Goal: Check status: Check status

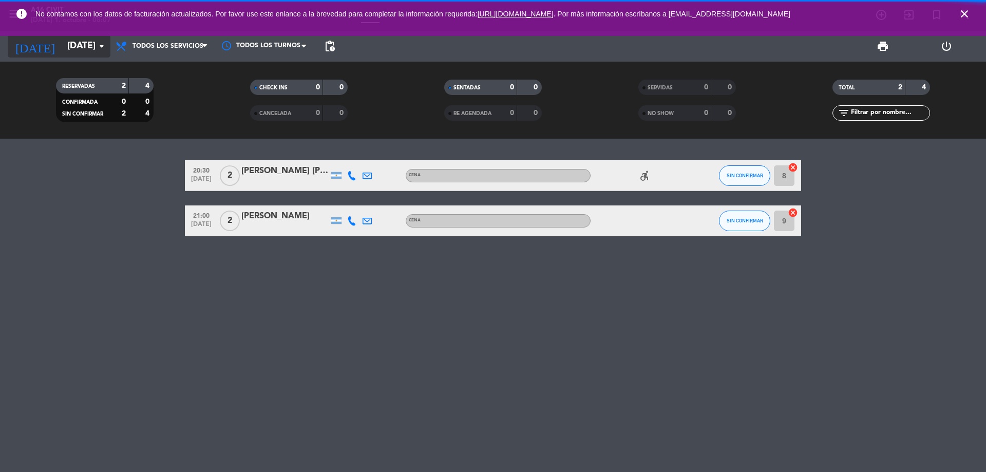
click at [33, 47] on icon "[DATE]" at bounding box center [35, 46] width 54 height 23
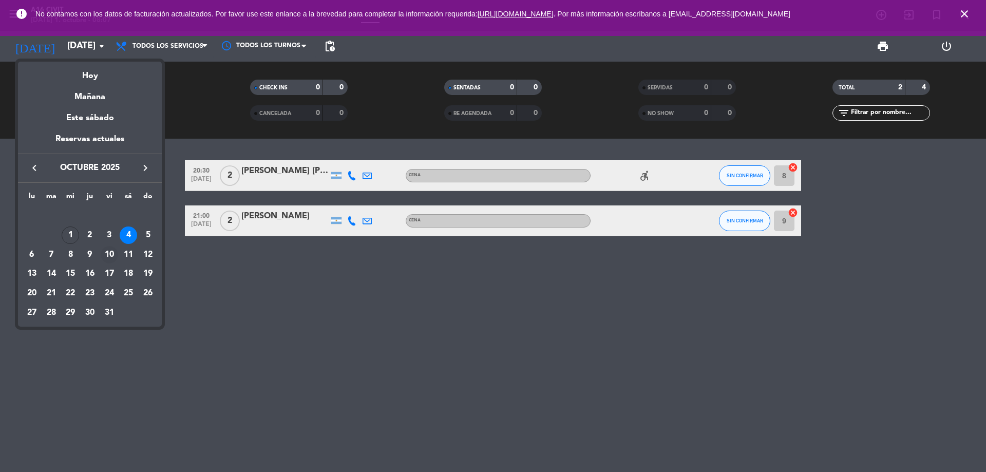
click at [108, 253] on div "10" at bounding box center [109, 254] width 17 height 17
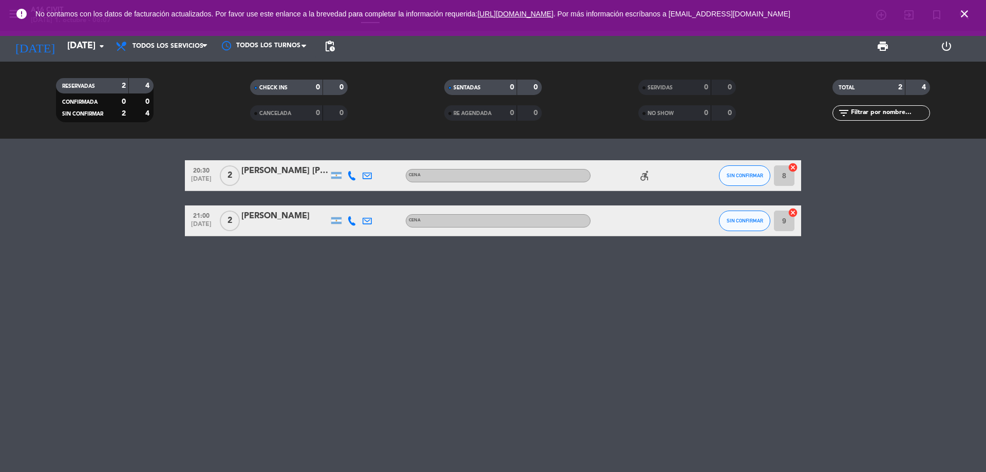
click at [108, 253] on div "20:30 [DATE] 2 [PERSON_NAME] [PERSON_NAME] Cena accessible_forward SIN CONFIRMA…" at bounding box center [493, 305] width 986 height 333
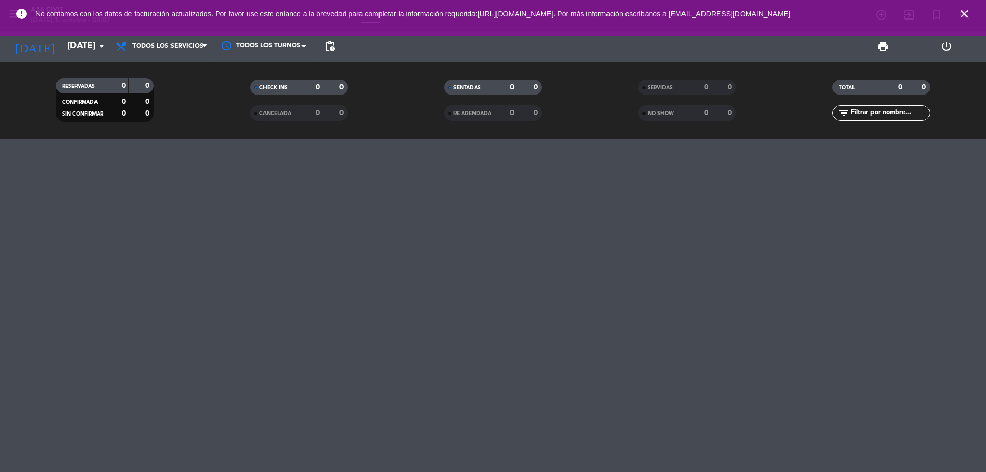
click at [967, 18] on icon "close" at bounding box center [964, 14] width 12 height 12
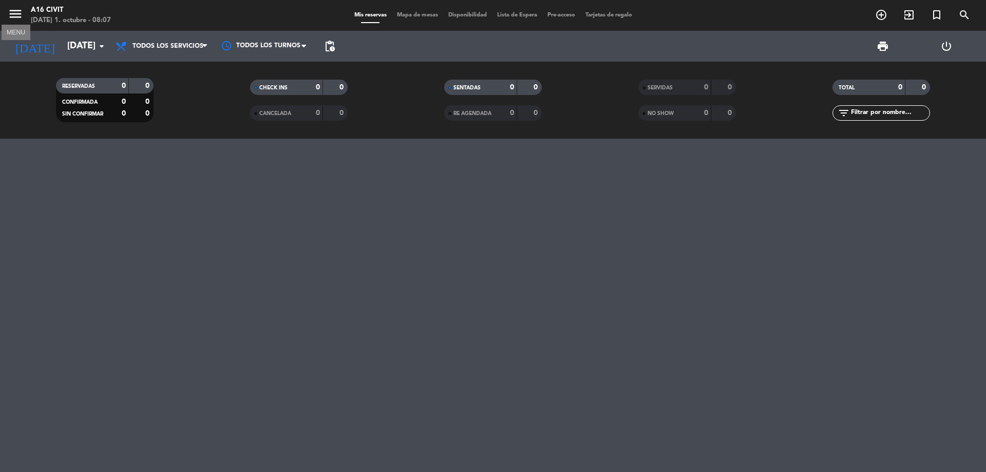
click at [17, 11] on icon "menu" at bounding box center [15, 13] width 15 height 15
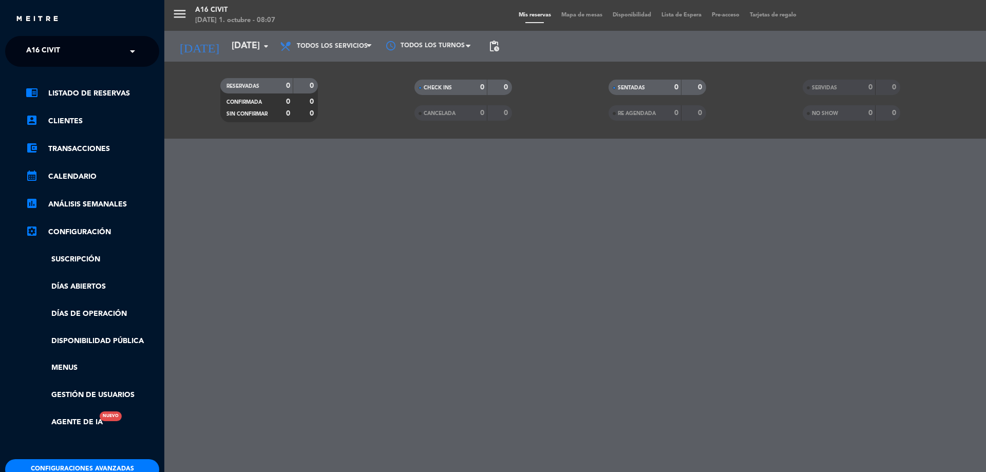
click at [80, 60] on input "text" at bounding box center [83, 52] width 125 height 23
click at [81, 79] on div "Bodega - A16" at bounding box center [82, 78] width 153 height 15
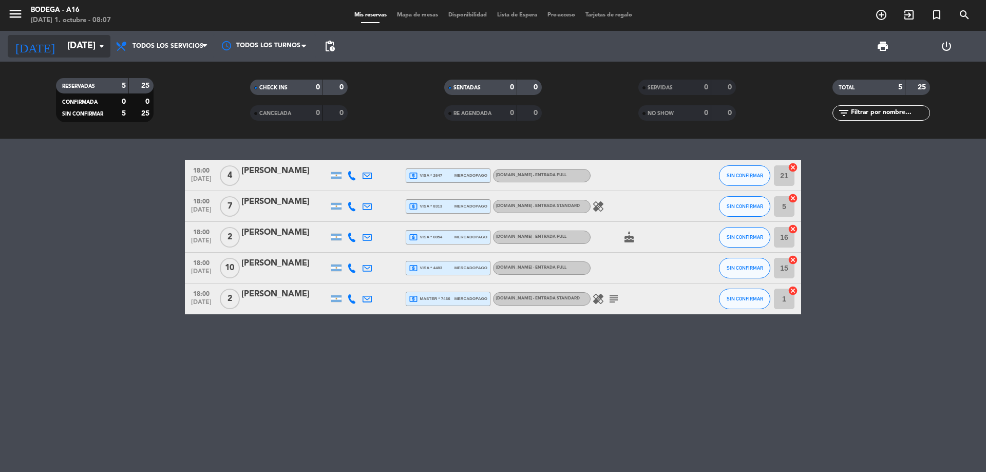
click at [86, 47] on input "[DATE]" at bounding box center [121, 46] width 119 height 21
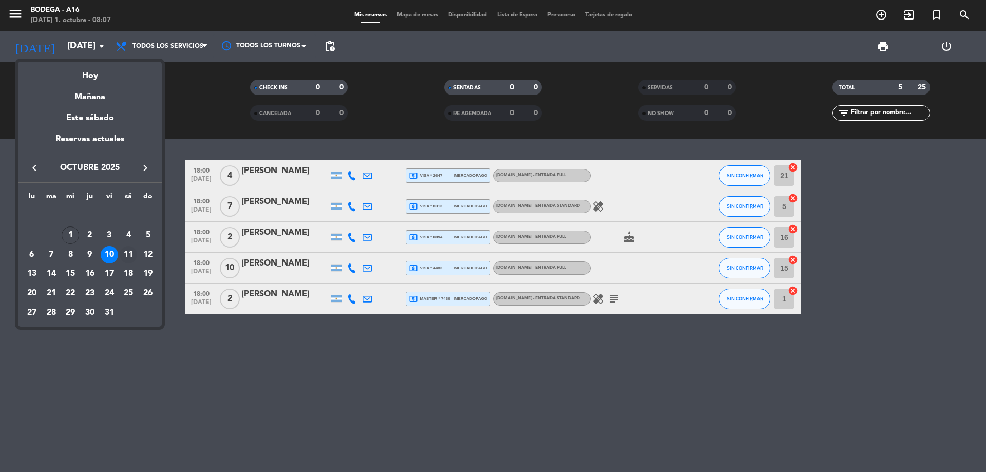
click at [129, 252] on div "11" at bounding box center [128, 254] width 17 height 17
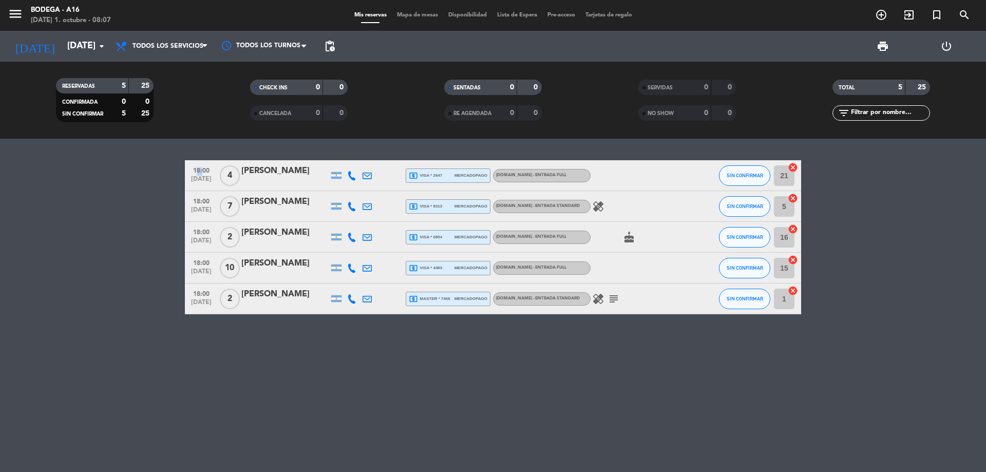
click at [129, 252] on bookings-row "18:00 [DATE] 4 [PERSON_NAME] local_atm visa * 2647 mercadopago [DOMAIN_NAME] - …" at bounding box center [493, 237] width 986 height 154
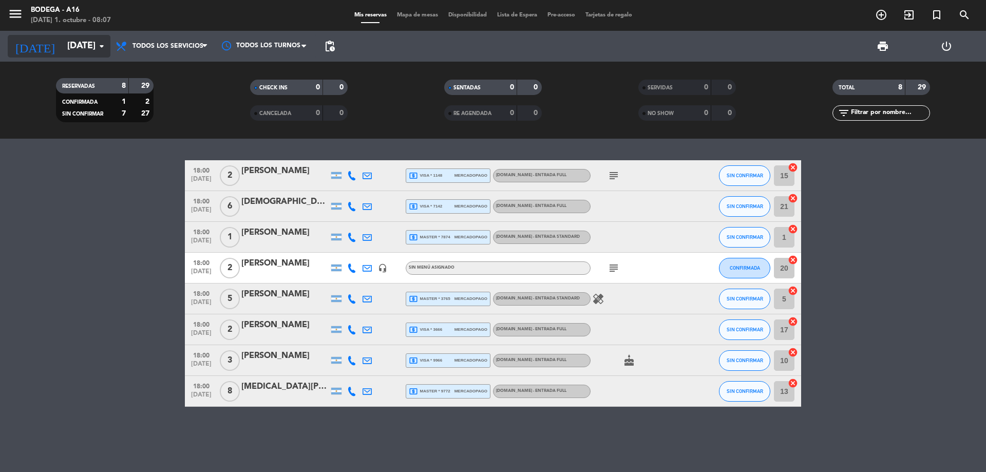
click at [62, 52] on input "[DATE]" at bounding box center [121, 46] width 119 height 21
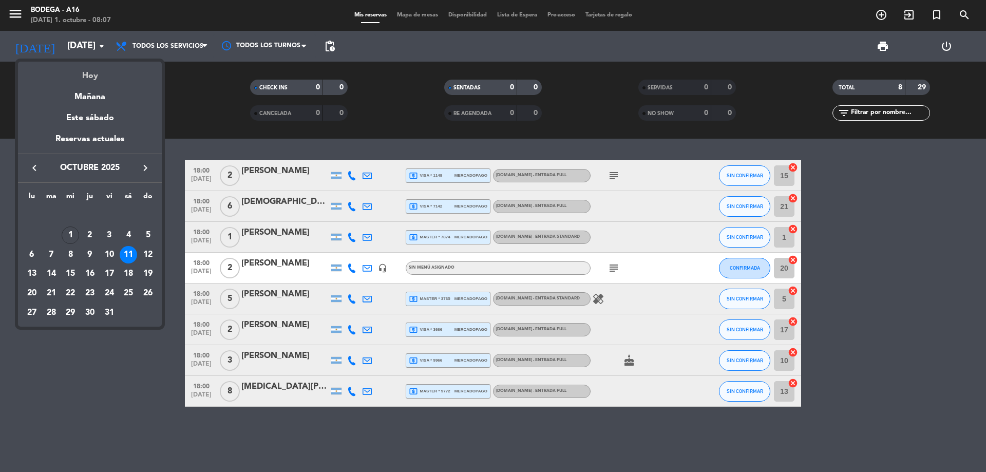
click at [91, 76] on div "Hoy" at bounding box center [90, 72] width 144 height 21
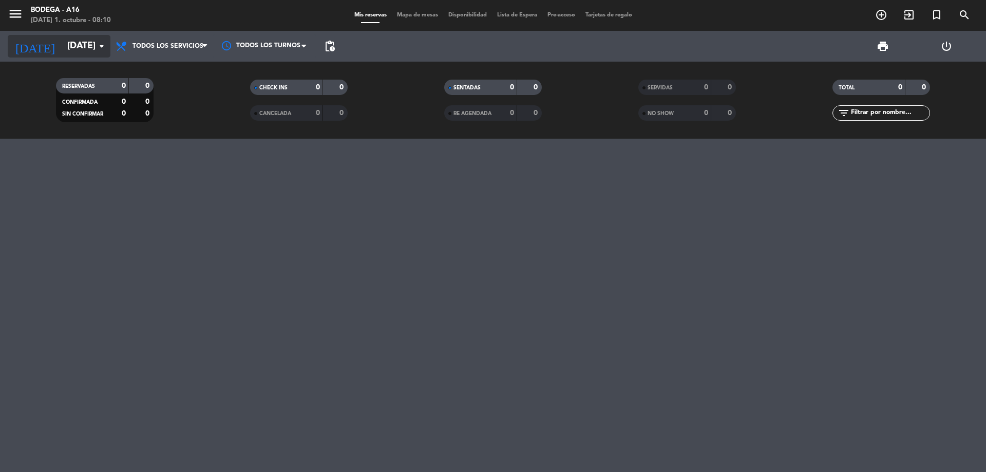
click at [87, 52] on input "[DATE]" at bounding box center [121, 46] width 119 height 21
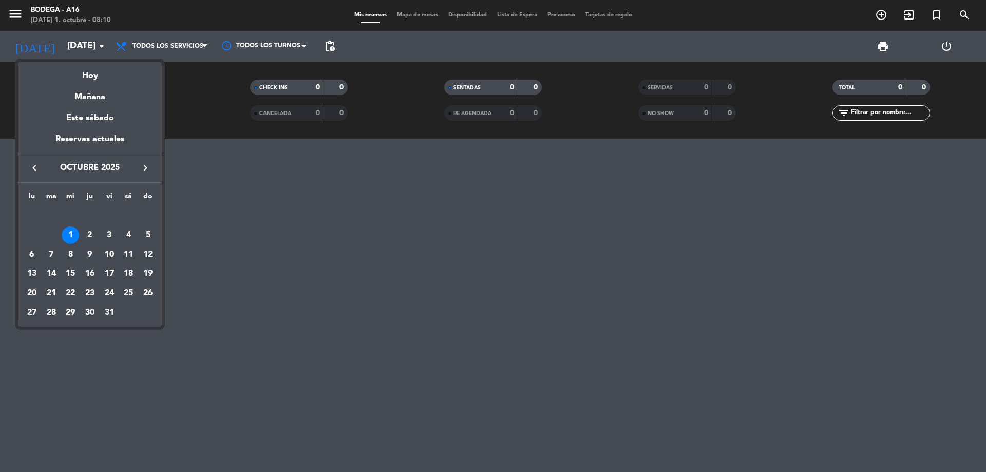
click at [98, 126] on div "Este sábado" at bounding box center [90, 118] width 144 height 29
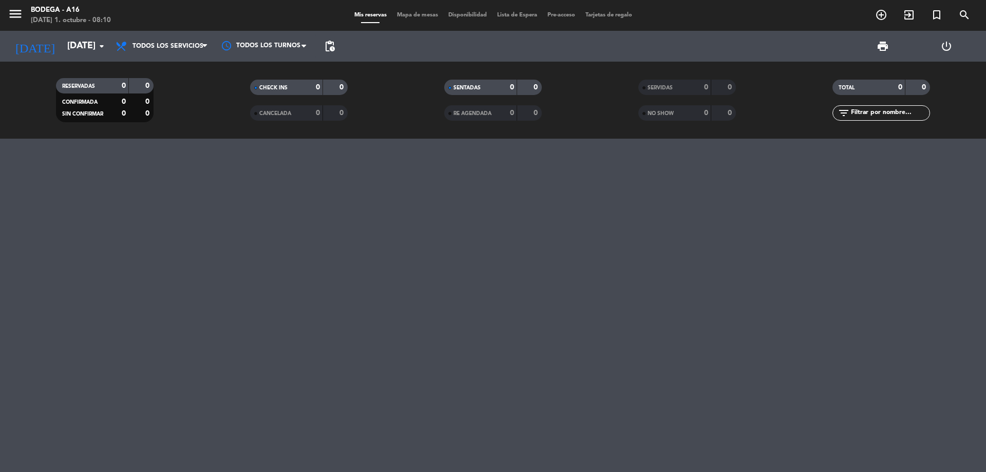
click at [98, 126] on div "RESERVADAS 0 0 CONFIRMADA 0 0 SIN CONFIRMAR 0 0" at bounding box center [105, 100] width 194 height 56
type input "[DATE]"
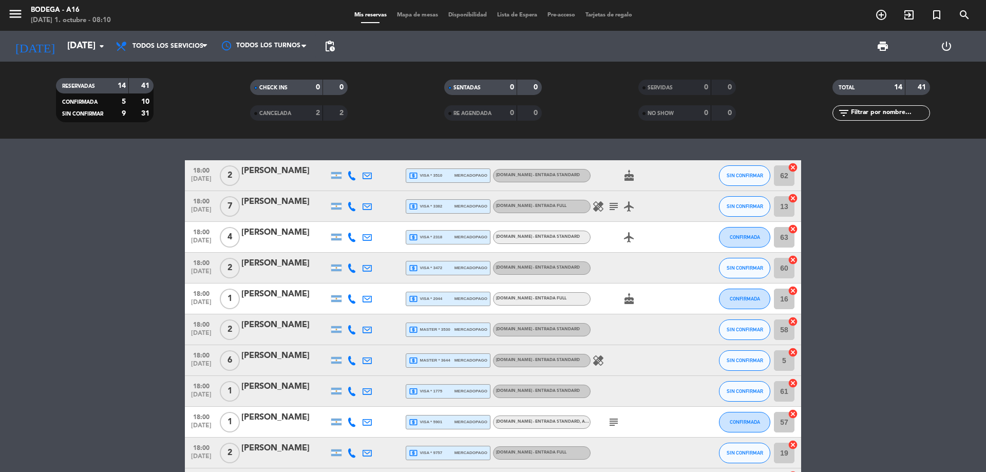
click at [941, 307] on bookings-row "18:00 [DATE] 2 [PERSON_NAME] local_atm visa * 3510 mercadopago [DOMAIN_NAME] - …" at bounding box center [493, 375] width 986 height 431
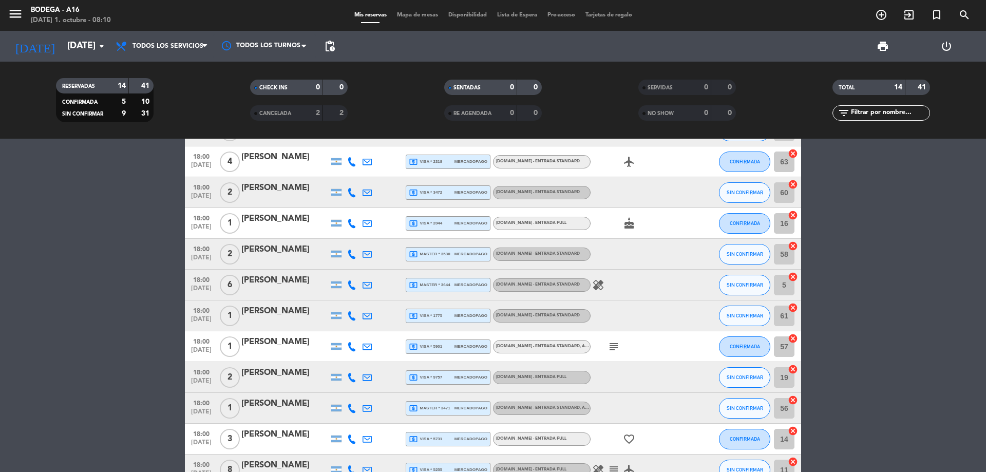
scroll to position [103, 0]
